Goal: Information Seeking & Learning: Learn about a topic

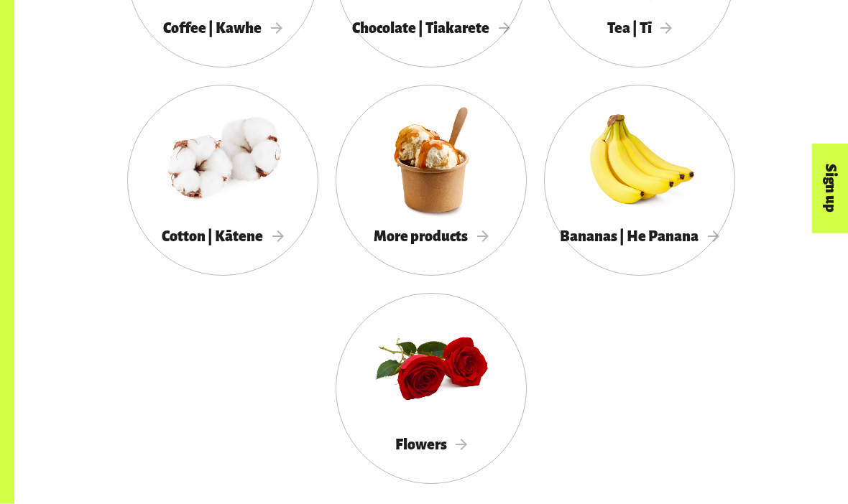
scroll to position [1318, 0]
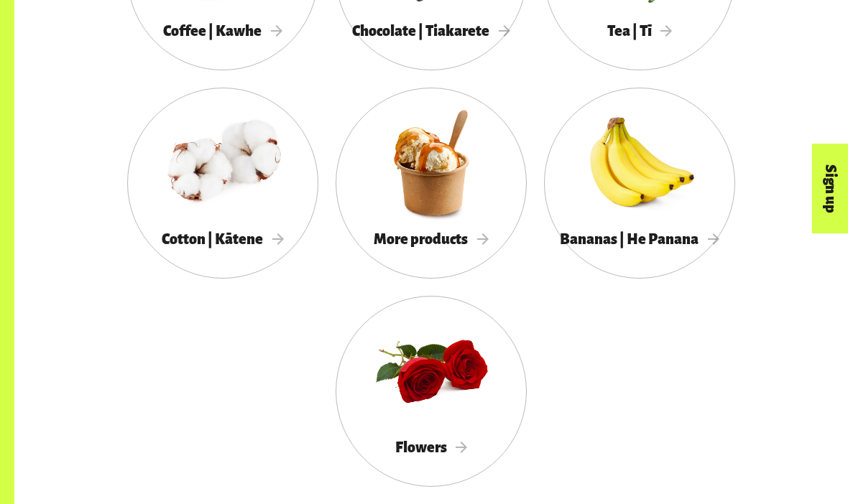
click at [474, 248] on div "More products" at bounding box center [431, 239] width 191 height 29
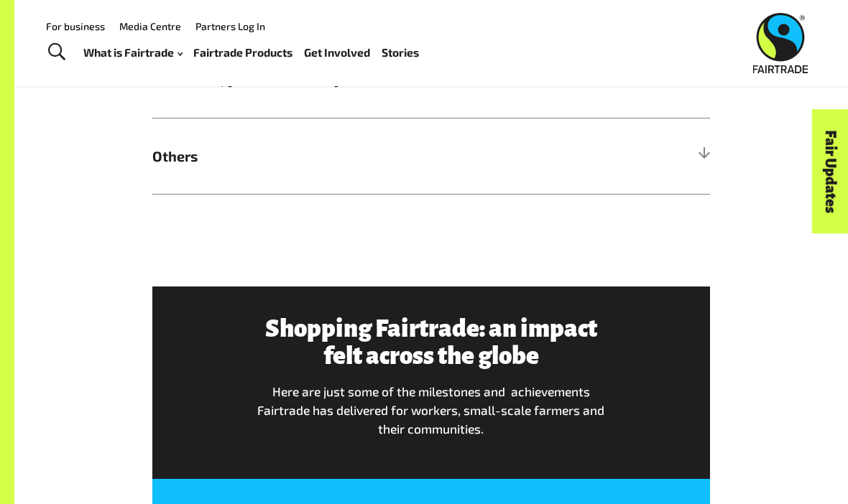
click at [685, 163] on h5 "Others" at bounding box center [431, 156] width 558 height 76
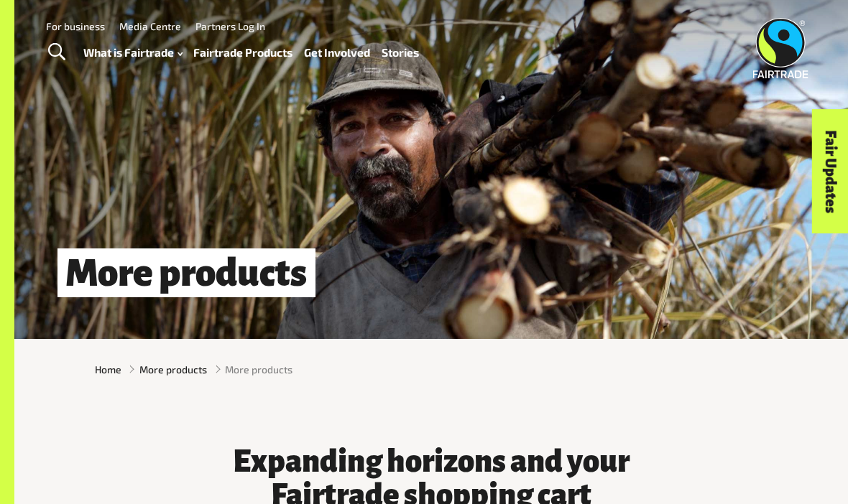
click at [250, 51] on link "Fairtrade Products" at bounding box center [242, 52] width 99 height 20
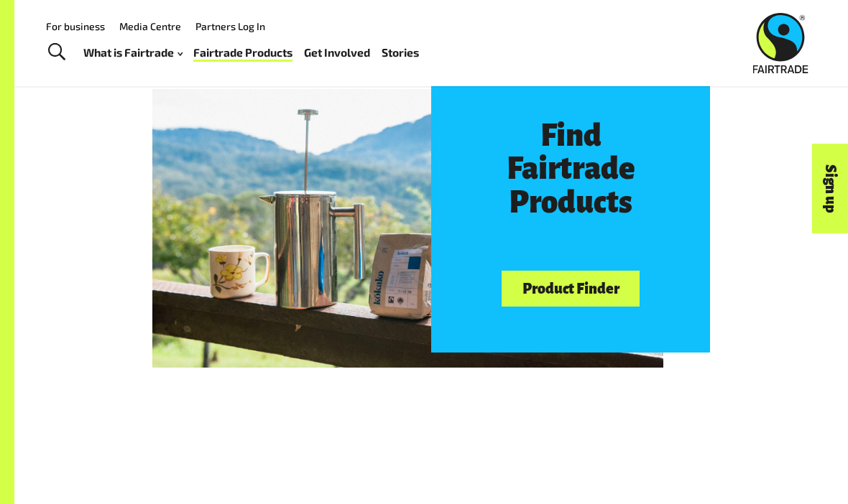
scroll to position [651, 0]
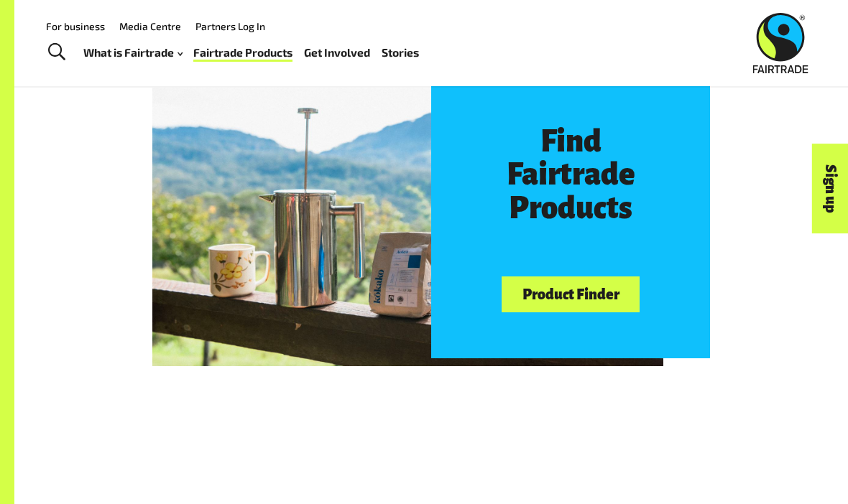
click at [612, 286] on link "Product Finder" at bounding box center [571, 295] width 138 height 37
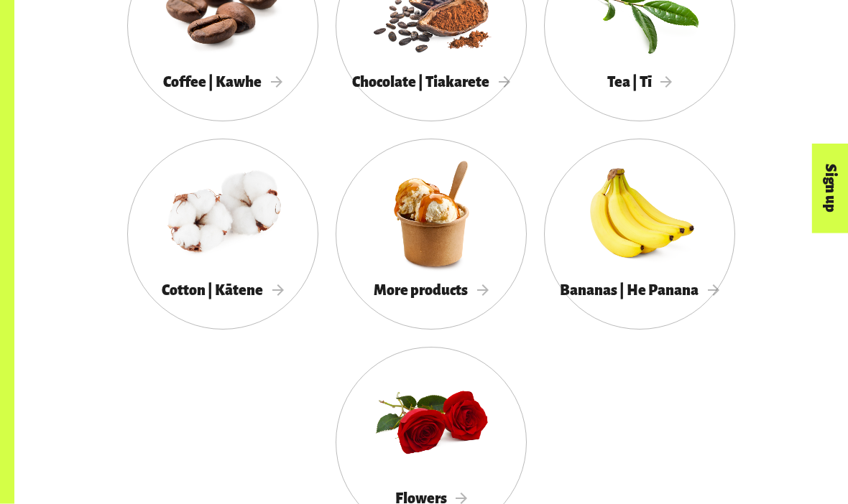
scroll to position [1267, 0]
click at [440, 288] on span "More products" at bounding box center [431, 290] width 115 height 16
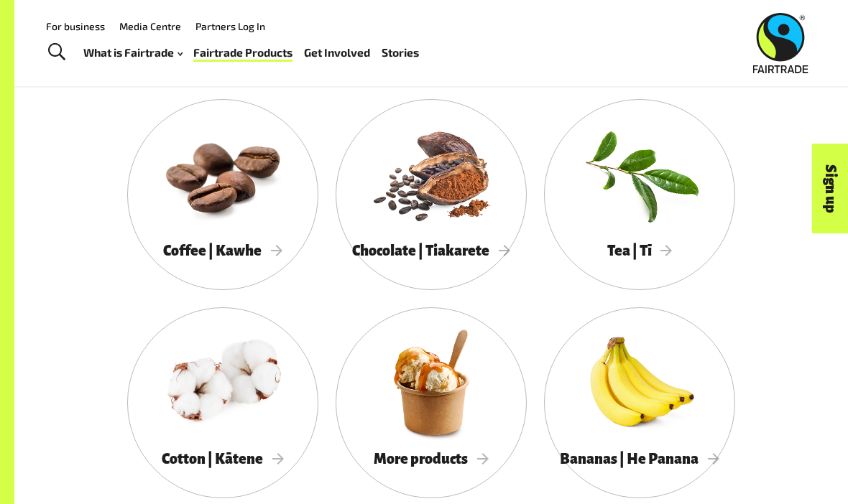
scroll to position [1097, 0]
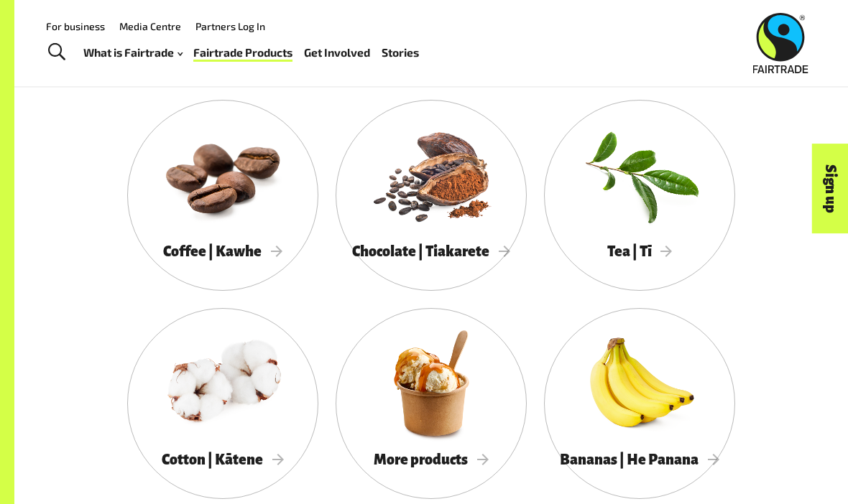
click at [624, 399] on div at bounding box center [639, 383] width 191 height 124
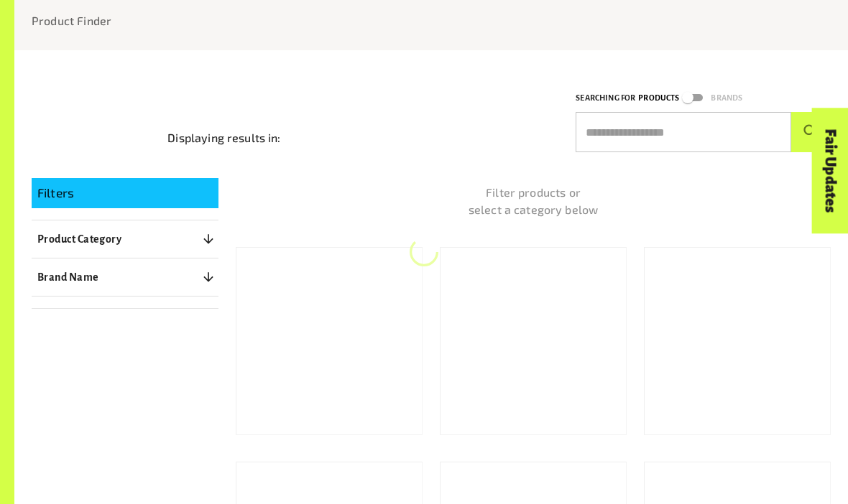
scroll to position [132, 0]
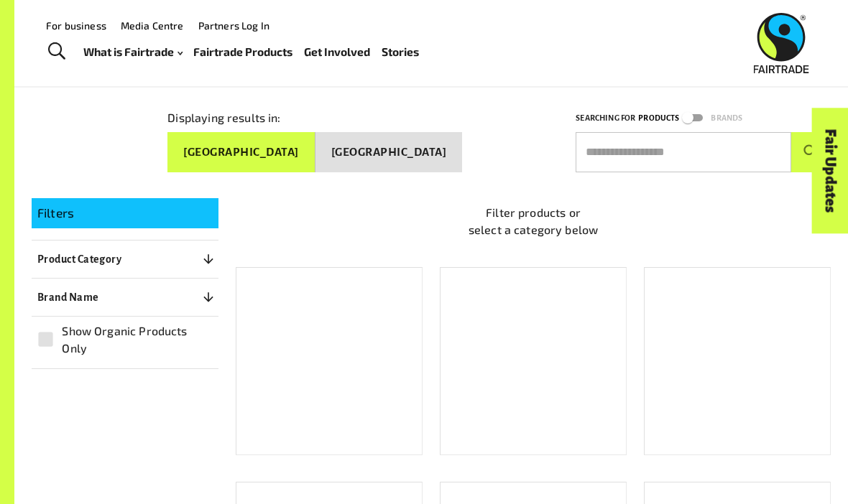
click at [725, 152] on input "text" at bounding box center [684, 152] width 216 height 40
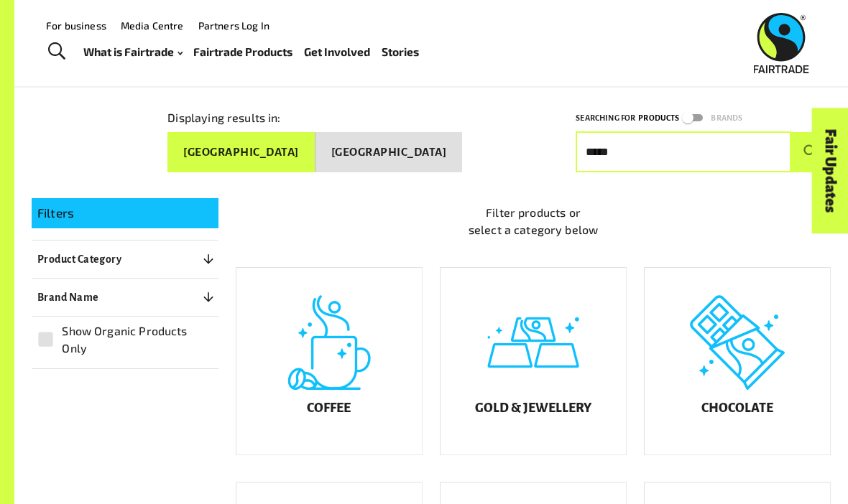
type input "*****"
click at [811, 147] on button "submit" at bounding box center [811, 152] width 40 height 40
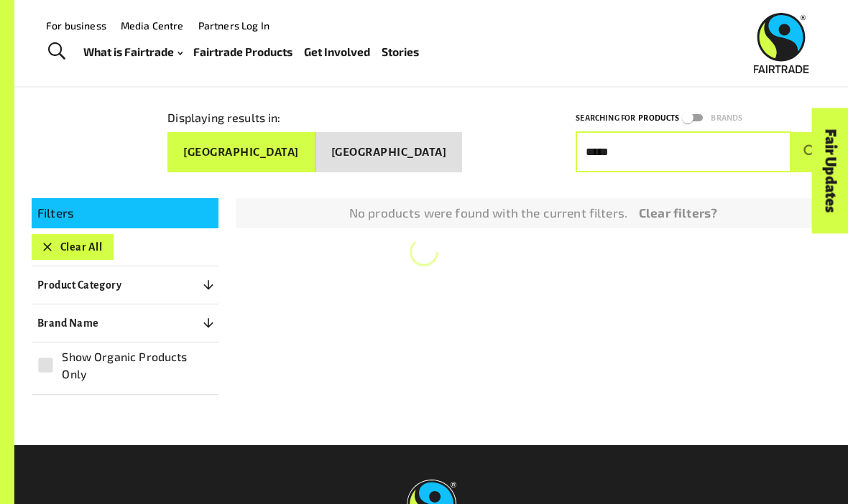
click at [811, 147] on button "submit" at bounding box center [811, 152] width 40 height 40
click at [42, 240] on icon "button" at bounding box center [47, 247] width 14 height 14
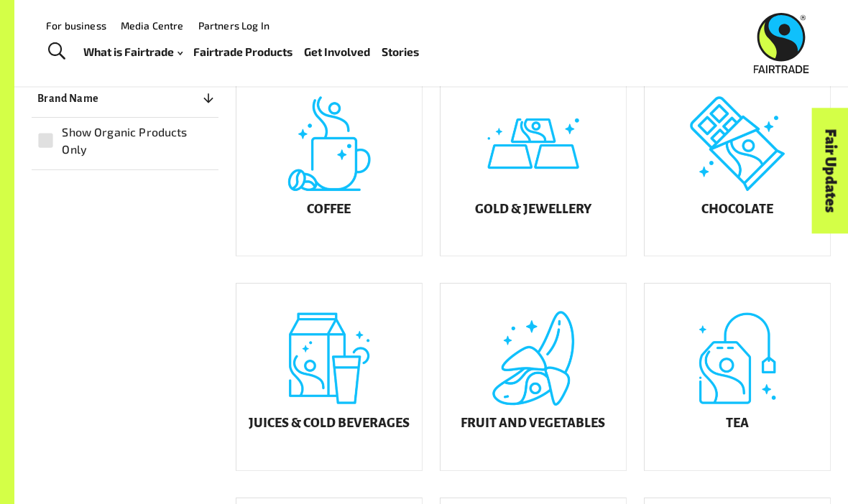
click at [281, 369] on div "Juices & Cold Beverages" at bounding box center [328, 377] width 185 height 187
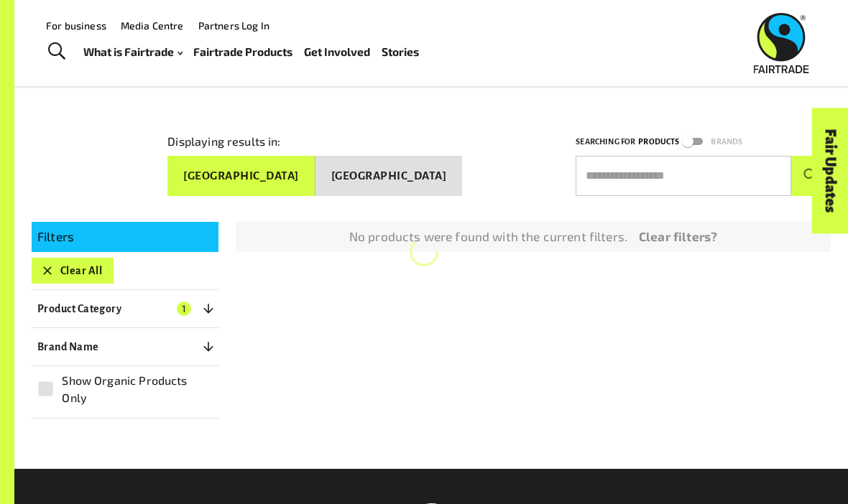
scroll to position [110, 0]
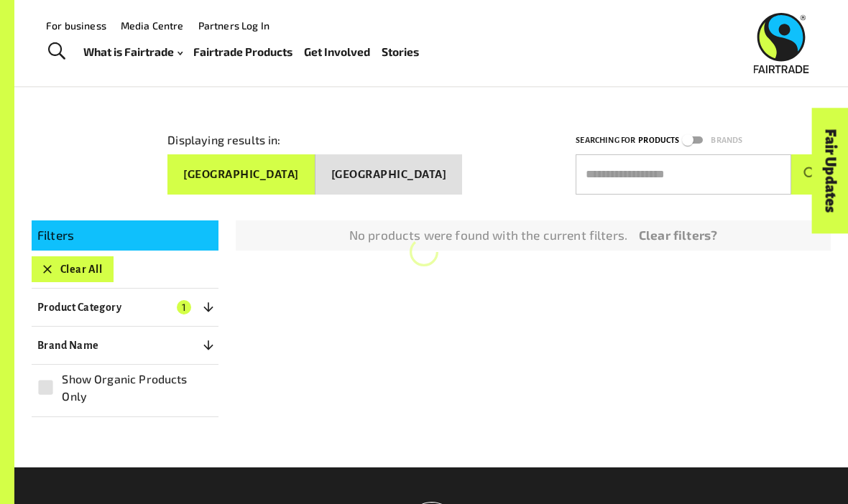
click at [196, 295] on button "Product Category 1" at bounding box center [125, 308] width 187 height 26
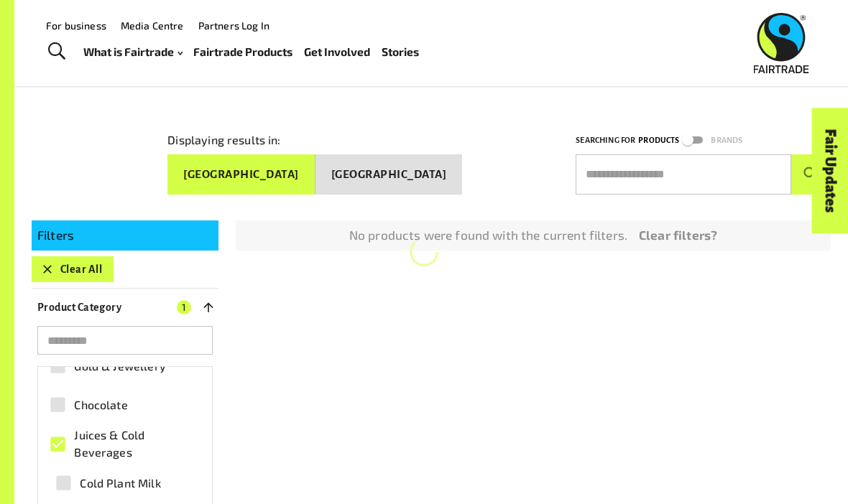
scroll to position [63, 0]
click at [92, 262] on button "Clear All" at bounding box center [73, 270] width 82 height 26
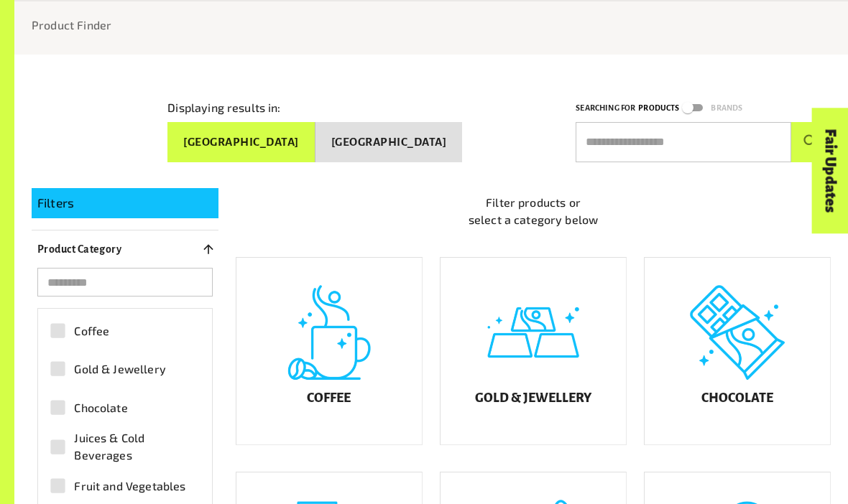
scroll to position [197, 0]
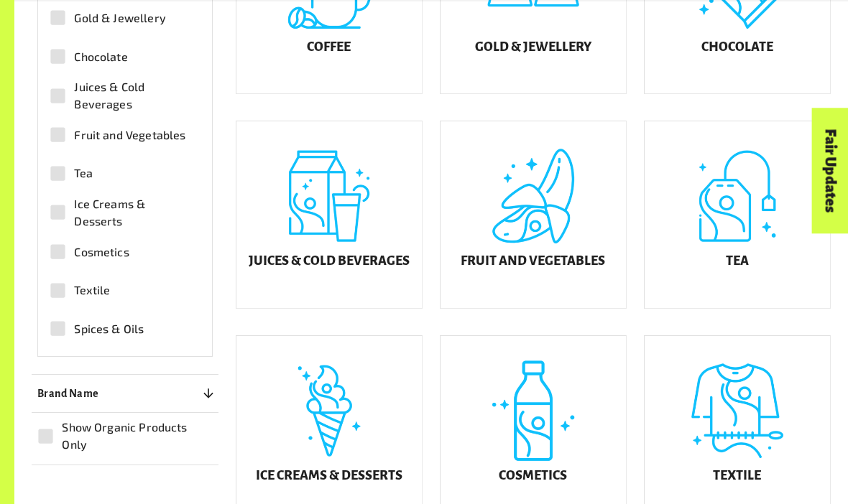
click at [553, 252] on div "Fruit and Vegetables" at bounding box center [533, 214] width 185 height 187
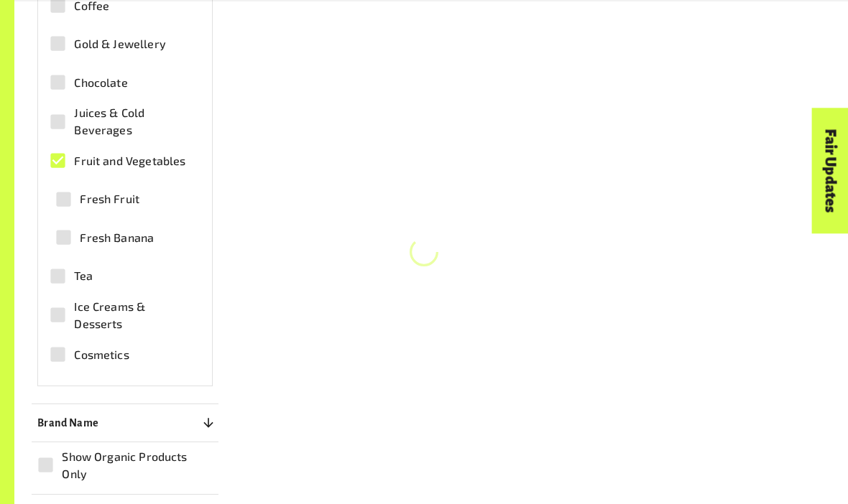
click at [552, 252] on div "Filters Clear All Product Category 1 ​ Coffee Gold & Jewellery Chocolate Juices…" at bounding box center [422, 157] width 816 height 675
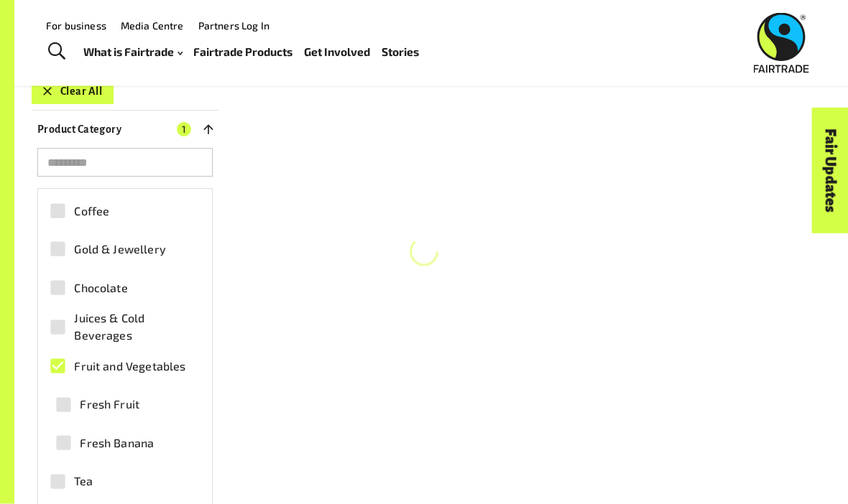
scroll to position [197, 0]
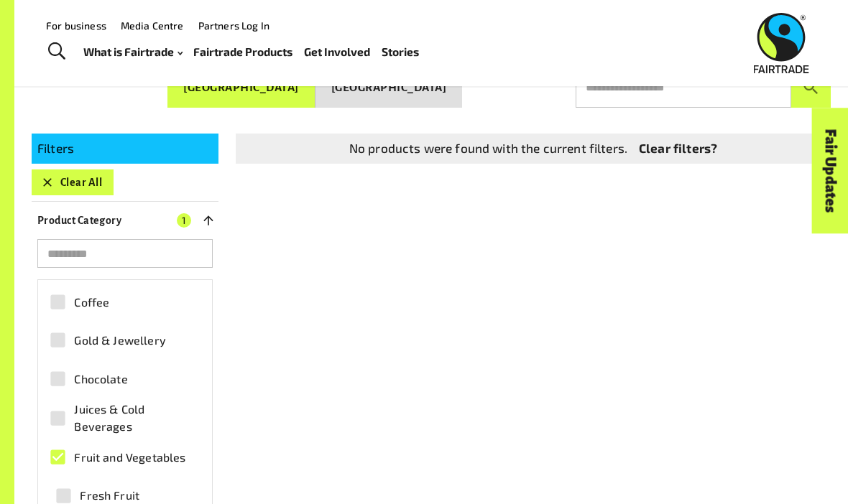
click at [195, 217] on button "Product Category 1" at bounding box center [125, 221] width 187 height 26
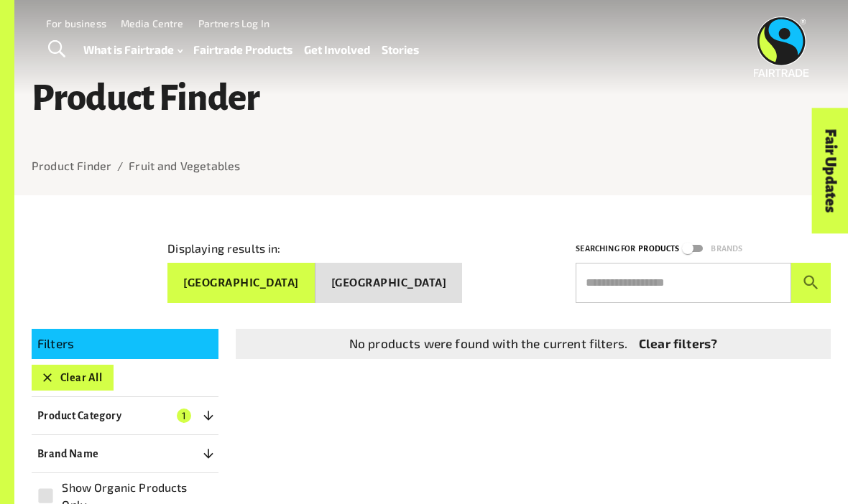
scroll to position [22, 0]
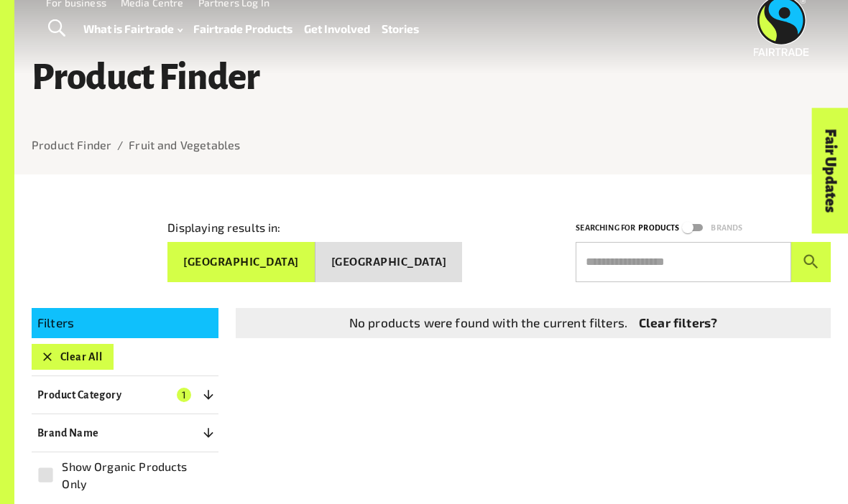
click at [698, 224] on div "Fair Updates" at bounding box center [749, 216] width 126 height 37
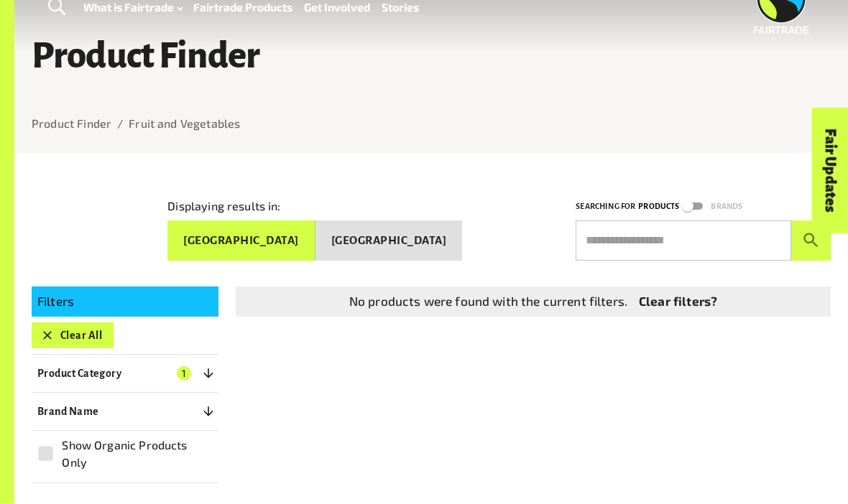
scroll to position [44, 0]
click at [95, 342] on button "Clear All" at bounding box center [73, 336] width 82 height 26
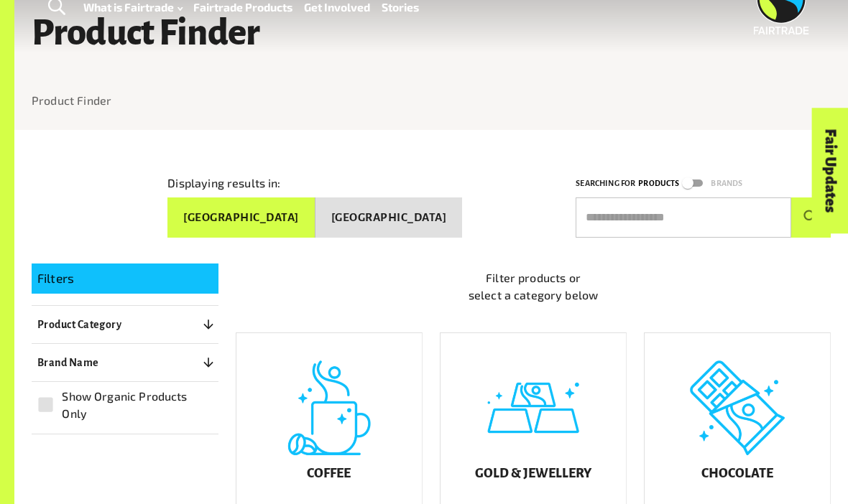
click at [100, 347] on div "Filters Product Category 0 ​ Coffee Gold & Jewellery Chocolate Juices & Cold Be…" at bounding box center [125, 349] width 187 height 171
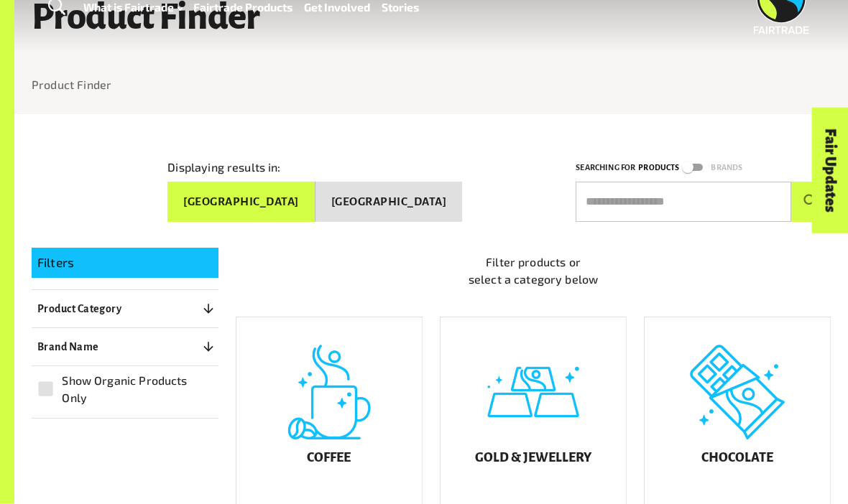
scroll to position [147, 0]
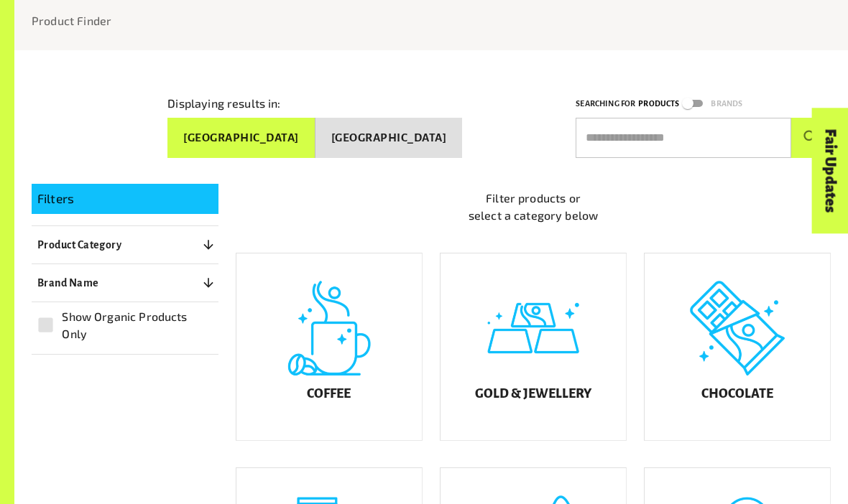
click at [94, 335] on span "Show Organic Products Only" at bounding box center [136, 325] width 149 height 34
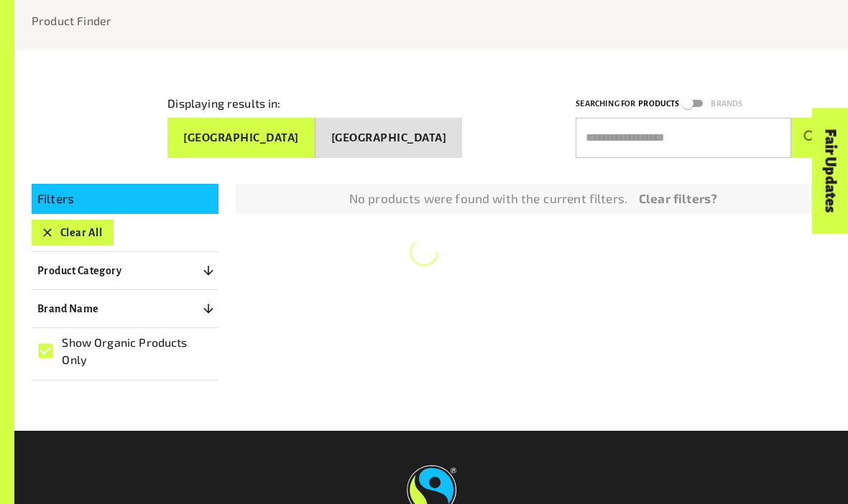
click at [88, 227] on button "Clear All" at bounding box center [73, 233] width 82 height 26
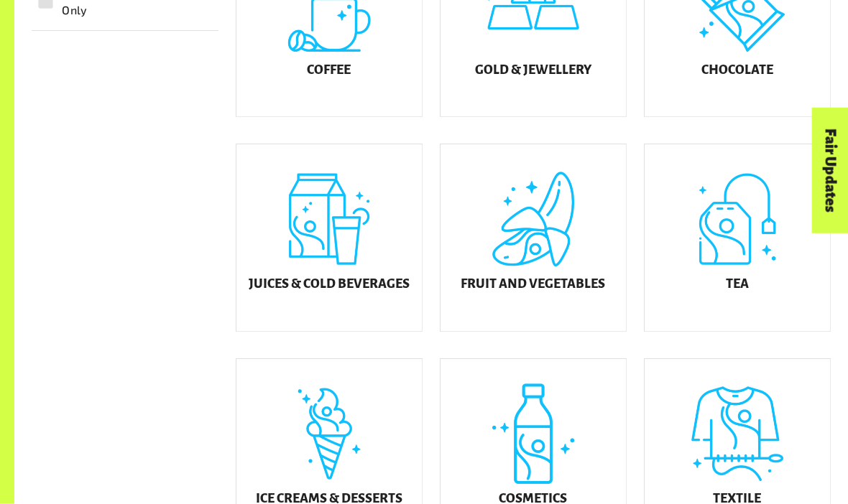
click at [599, 292] on h5 "Fruit and Vegetables" at bounding box center [533, 285] width 144 height 14
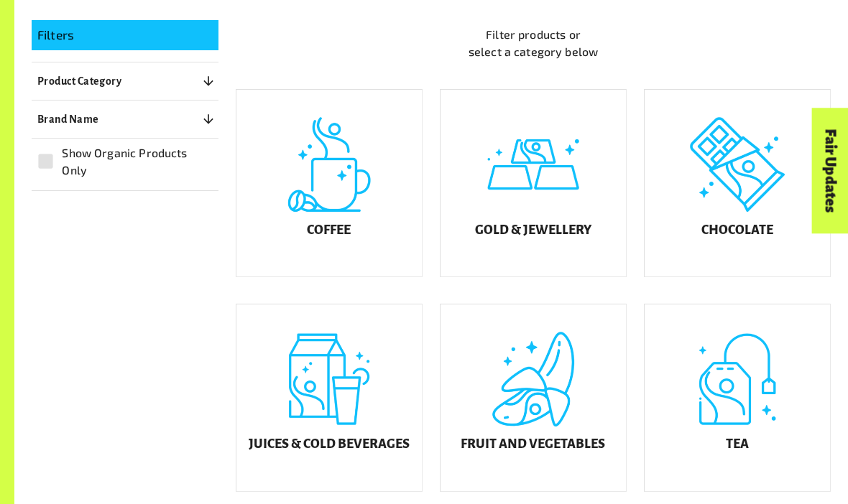
scroll to position [337, 0]
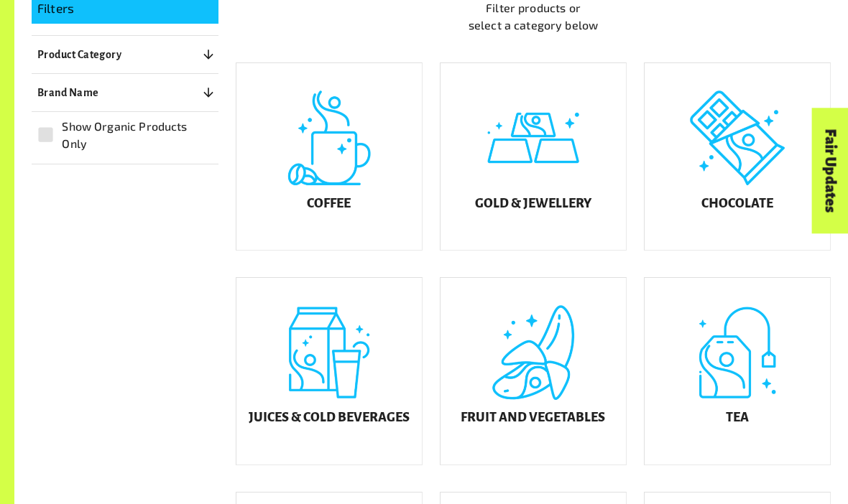
click at [499, 387] on div "Fruit and Vegetables" at bounding box center [533, 371] width 185 height 187
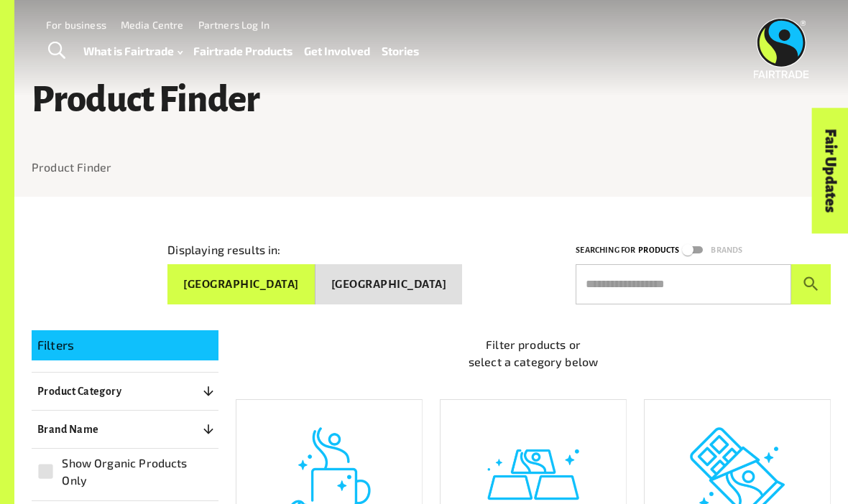
scroll to position [197, 0]
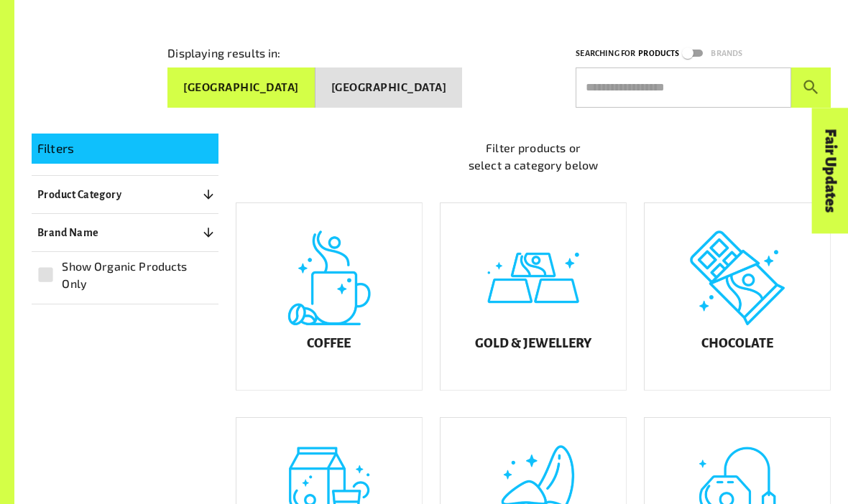
scroll to position [94, 0]
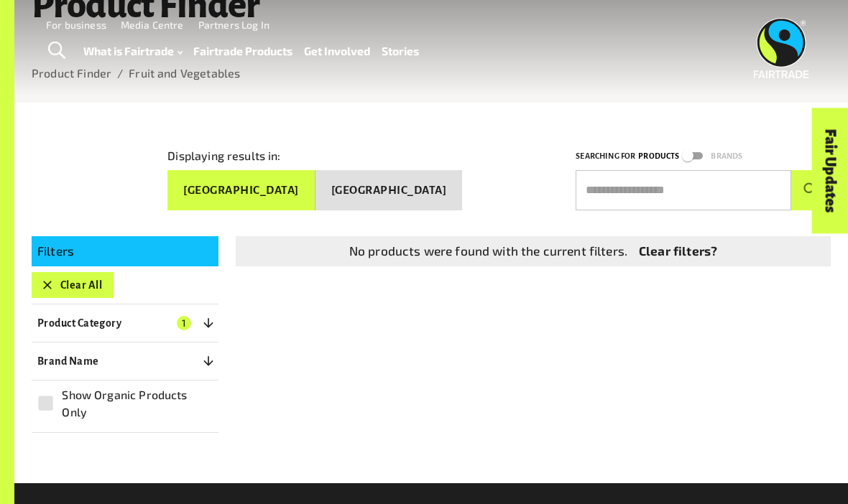
scroll to position [310, 0]
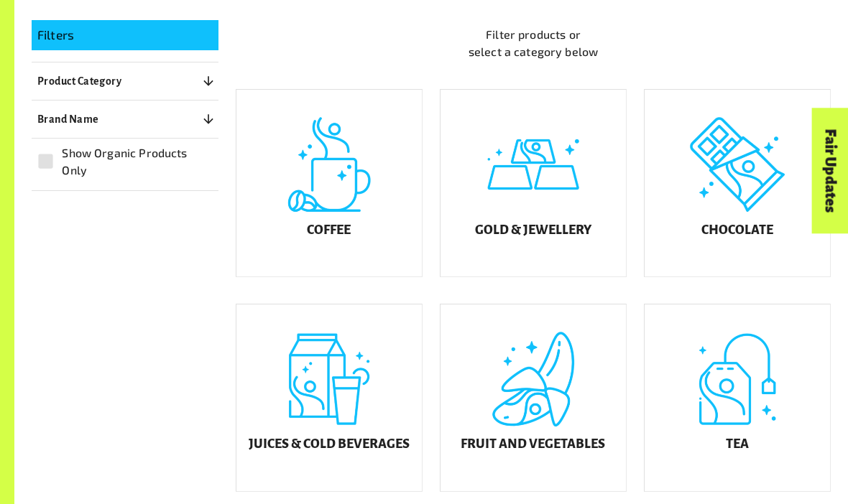
scroll to position [160, 0]
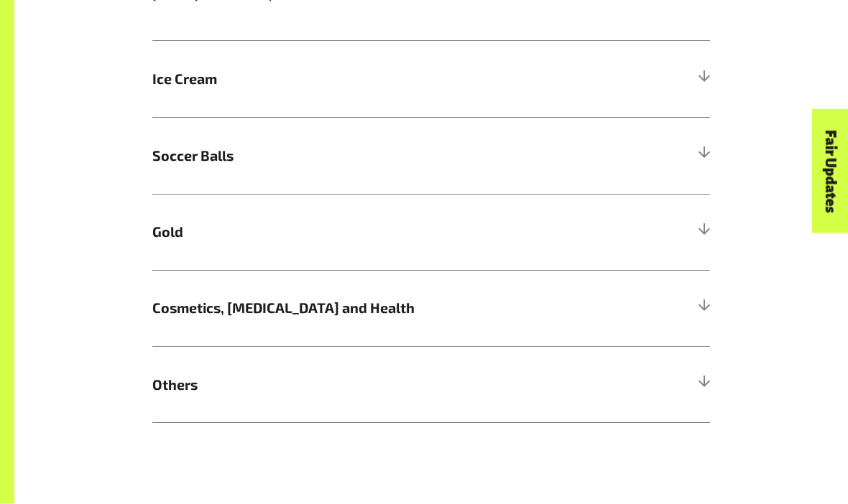
scroll to position [901, 0]
click at [709, 378] on div at bounding box center [703, 384] width 13 height 13
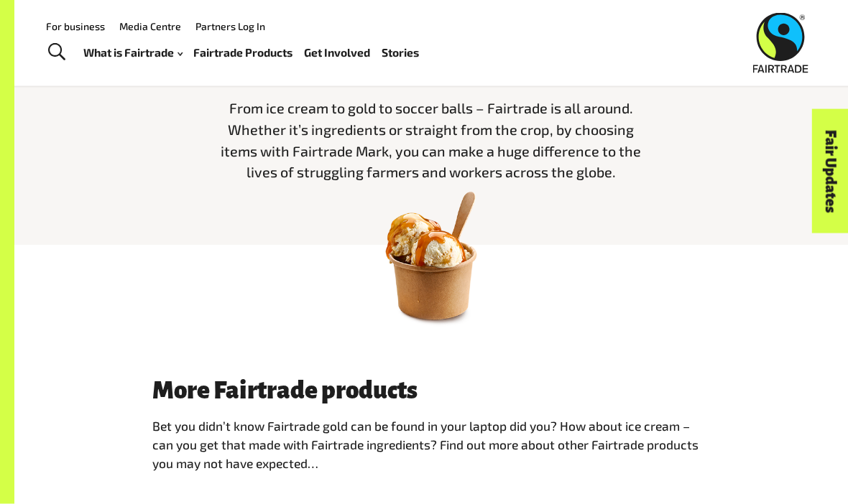
scroll to position [369, 0]
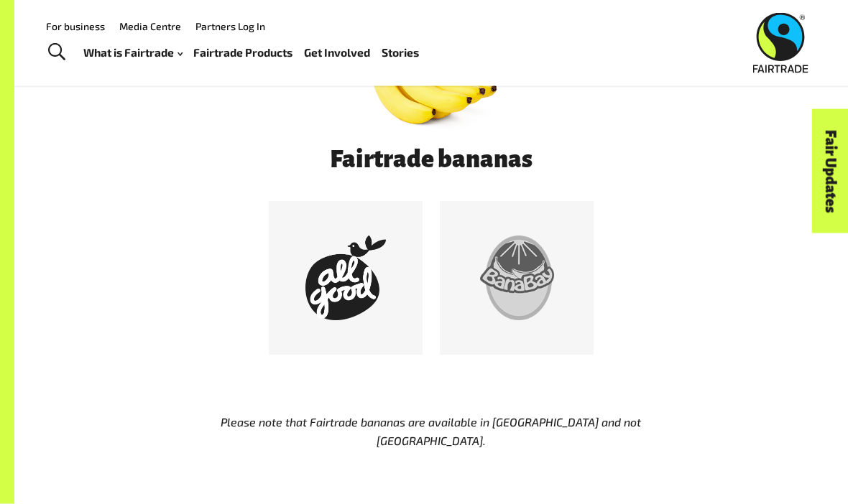
scroll to position [616, 0]
click at [527, 280] on div at bounding box center [516, 278] width 85 height 85
